Goal: Information Seeking & Learning: Learn about a topic

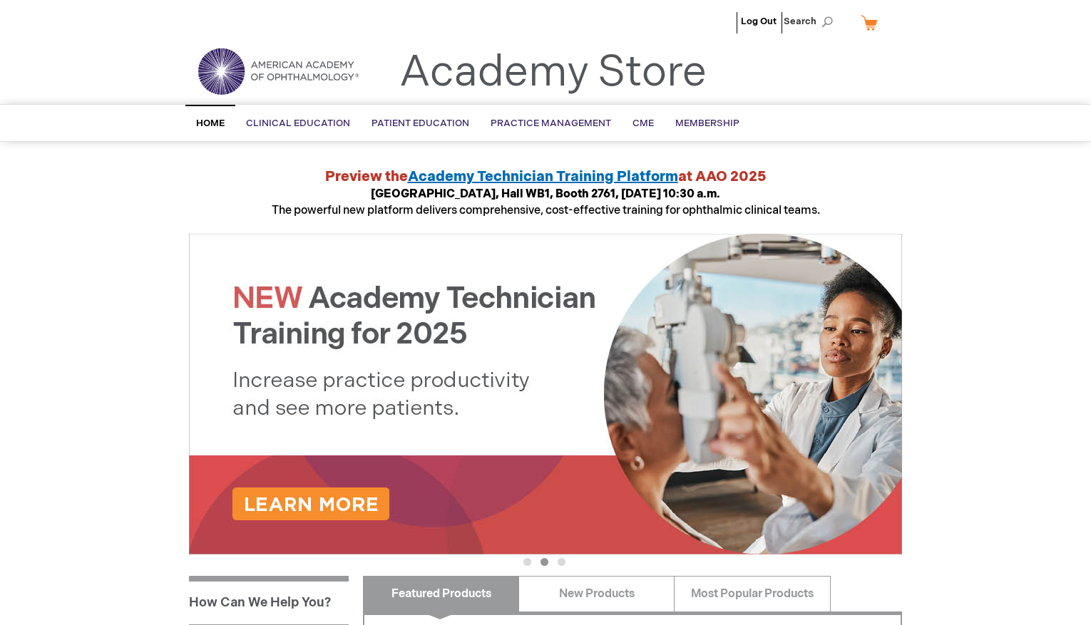
click at [592, 180] on span "Academy Technician Training Platform" at bounding box center [543, 176] width 270 height 17
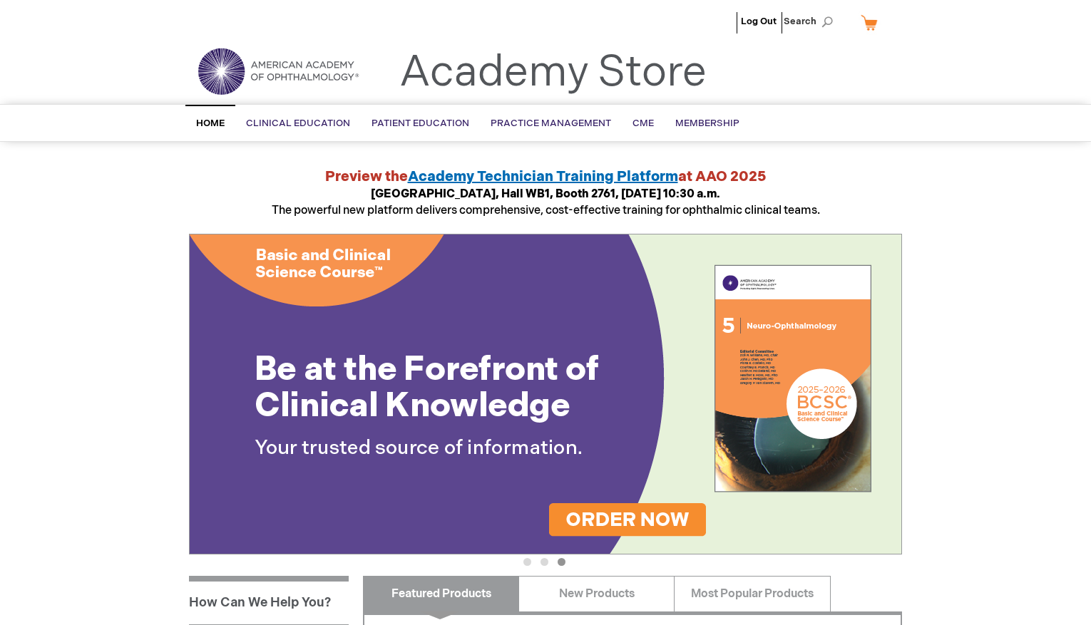
click at [547, 83] on link "Academy Store" at bounding box center [552, 72] width 307 height 51
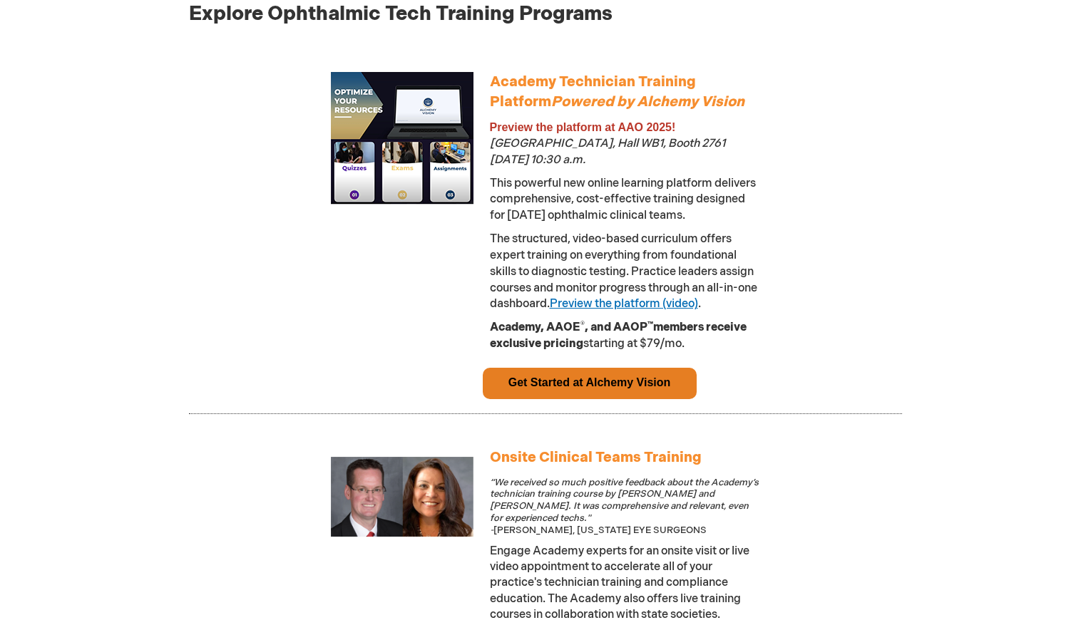
click at [623, 305] on link "Preview the platform (video)" at bounding box center [624, 304] width 148 height 14
